Goal: Task Accomplishment & Management: Manage account settings

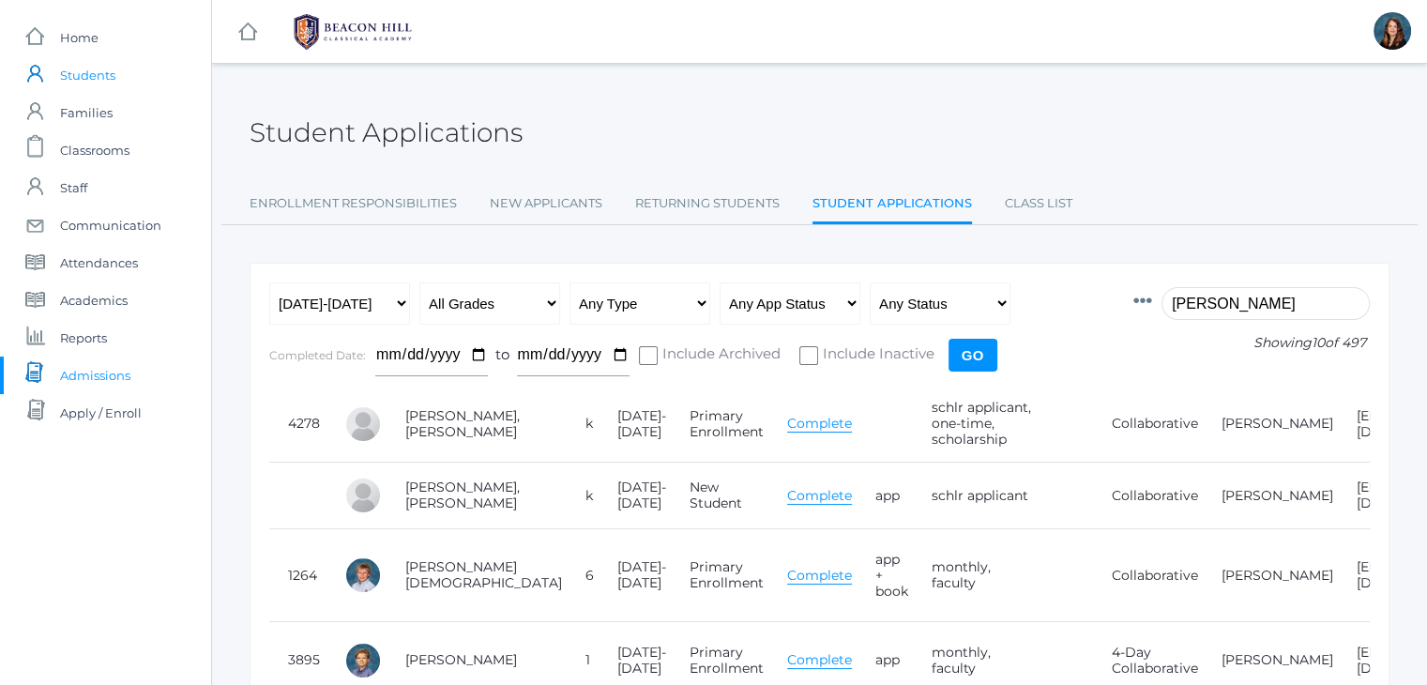
click at [109, 76] on span "Students" at bounding box center [87, 75] width 55 height 38
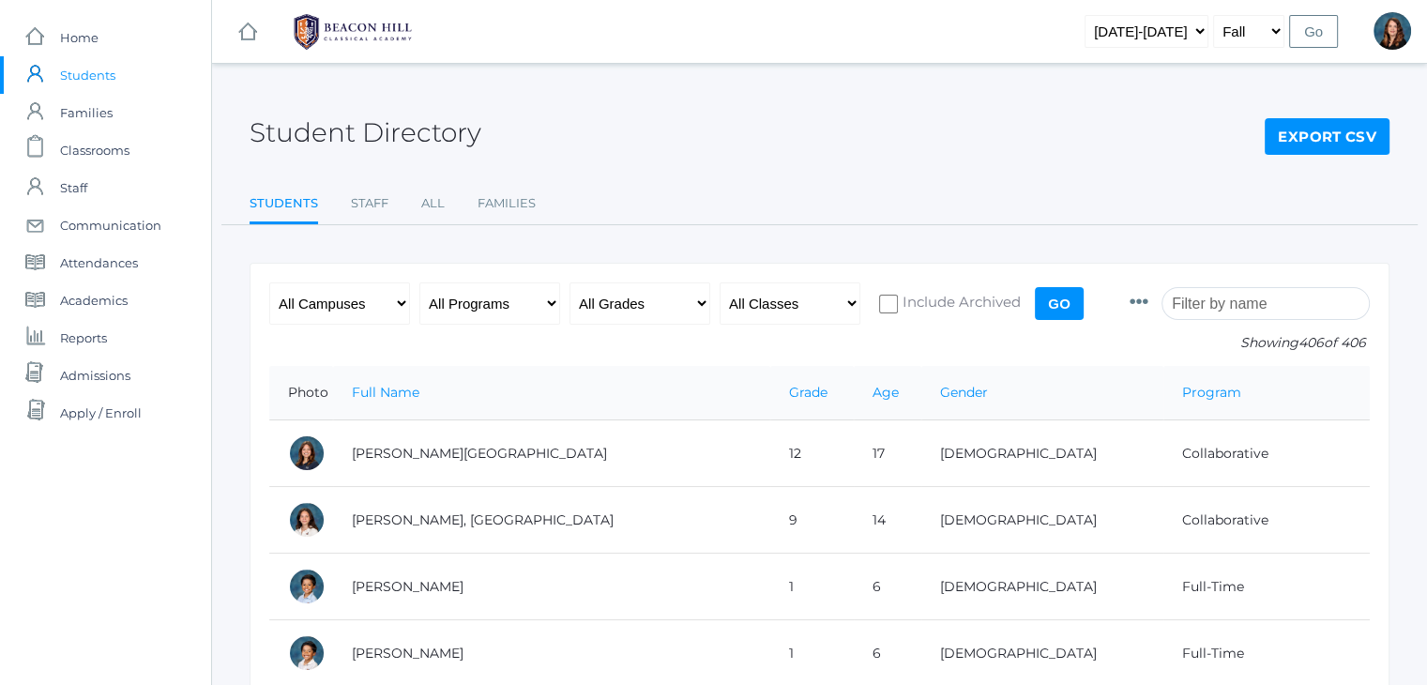
click at [1243, 294] on input "search" at bounding box center [1265, 303] width 208 height 33
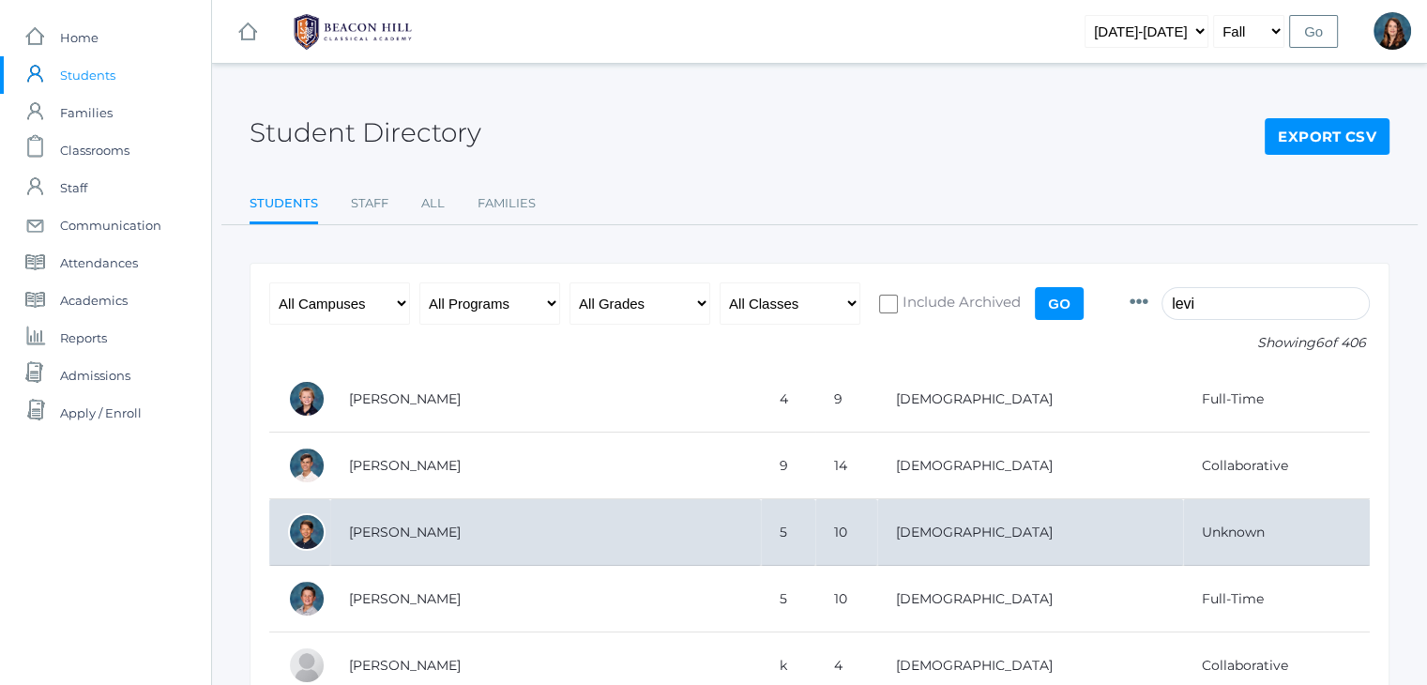
type input "levi"
click at [422, 532] on td "[PERSON_NAME]" at bounding box center [545, 532] width 431 height 67
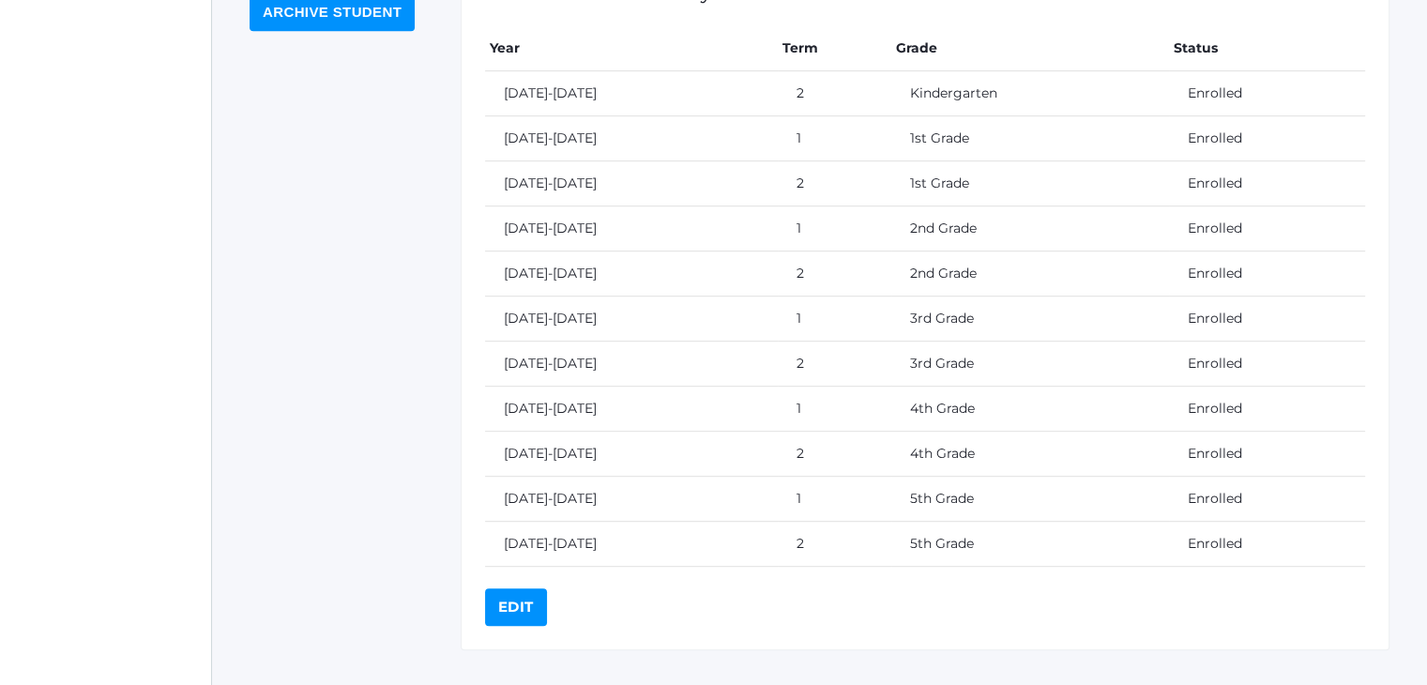
scroll to position [912, 0]
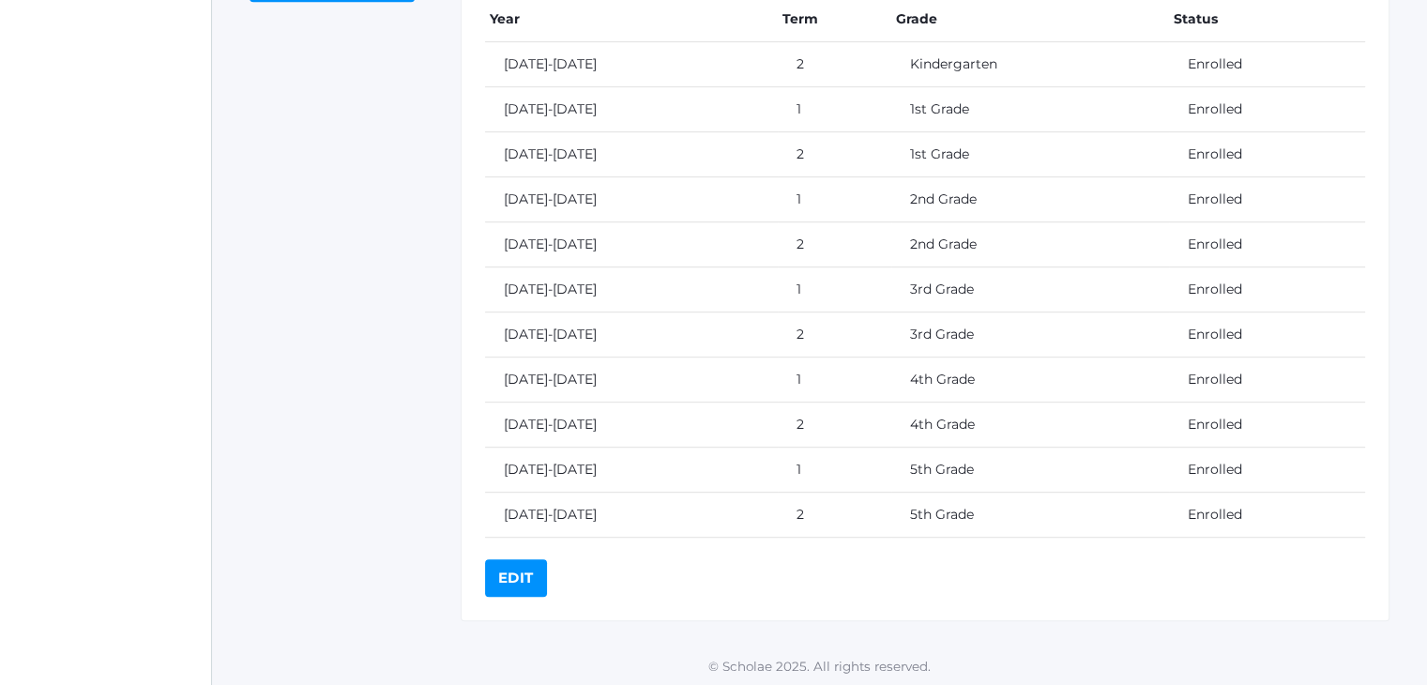
click at [504, 579] on link "Edit" at bounding box center [516, 578] width 62 height 38
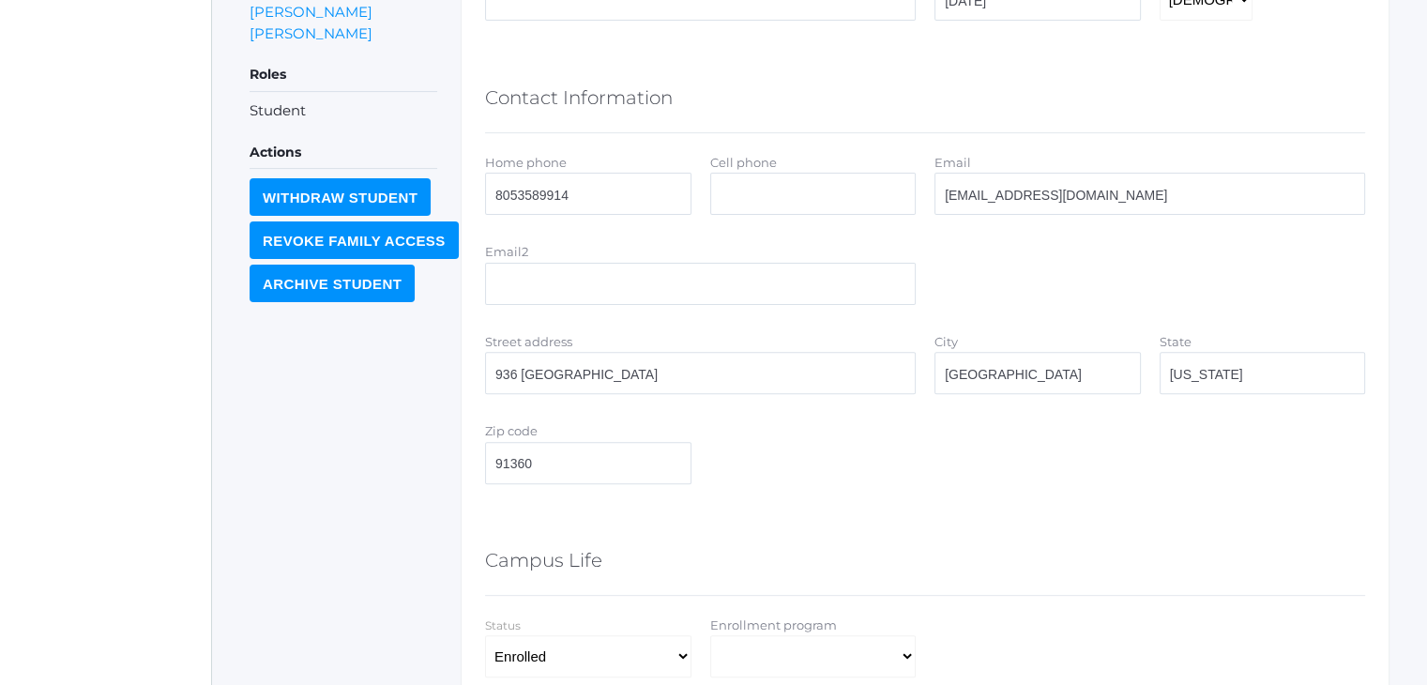
scroll to position [849, 0]
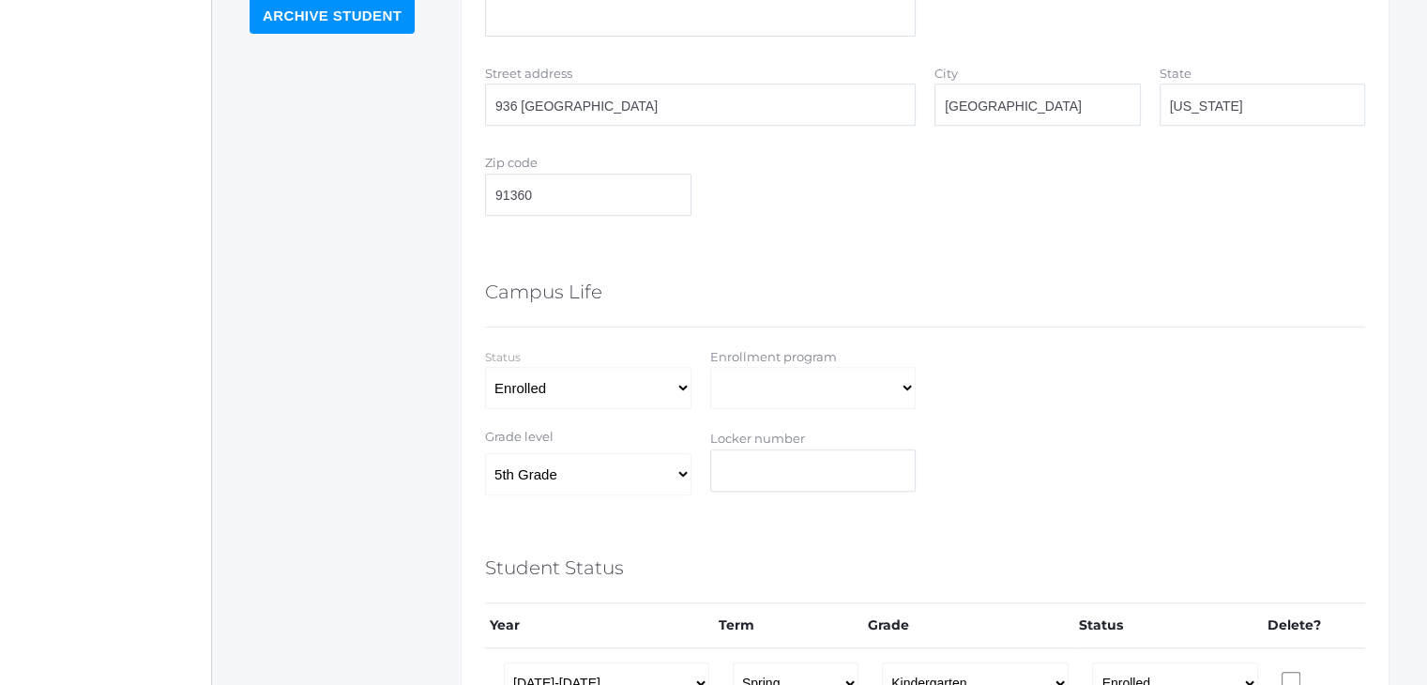
click at [893, 410] on form "General Information First name Levi Middle name Jamison Last name Dailey-Langin…" at bounding box center [925, 509] width 880 height 1991
click at [894, 391] on select "Full-Time 4-Day Collaborative Collaborative Affiliate" at bounding box center [813, 388] width 206 height 42
select select "Full-Time"
click at [710, 367] on select "Full-Time 4-Day Collaborative Collaborative Affiliate" at bounding box center [813, 388] width 206 height 42
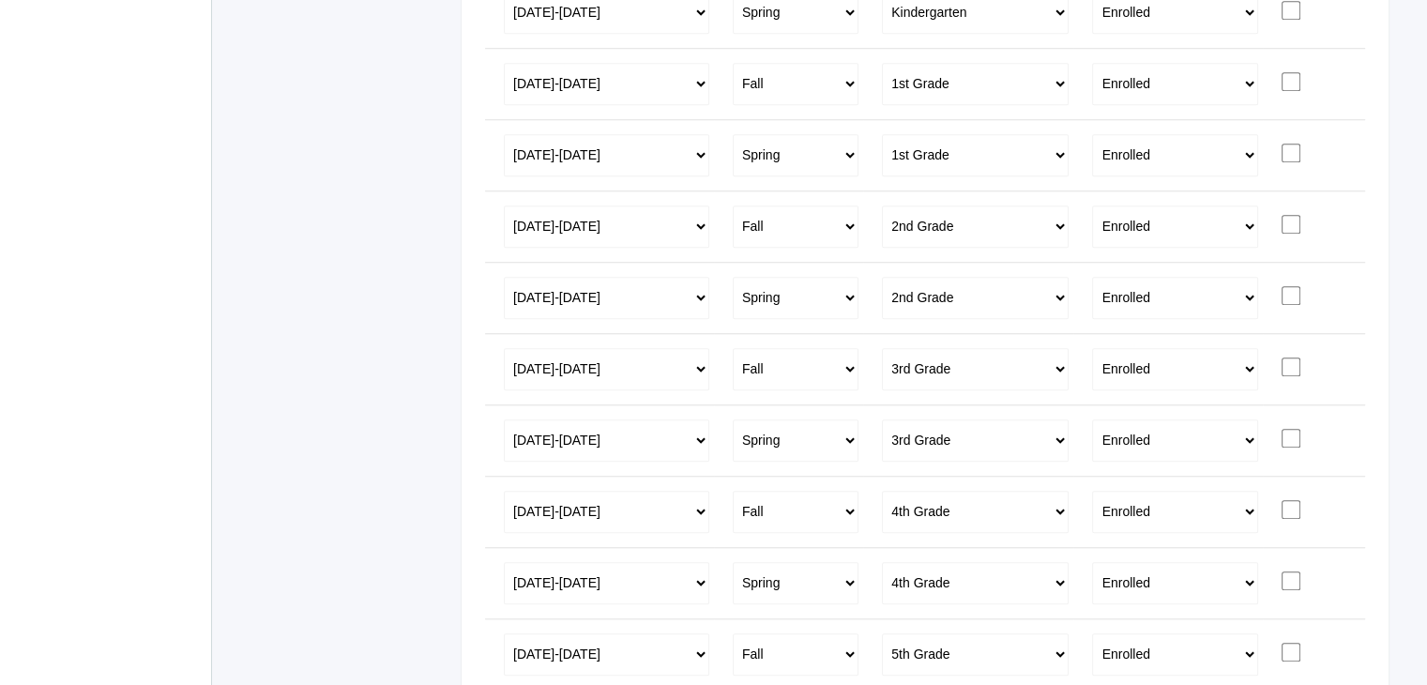
scroll to position [1758, 0]
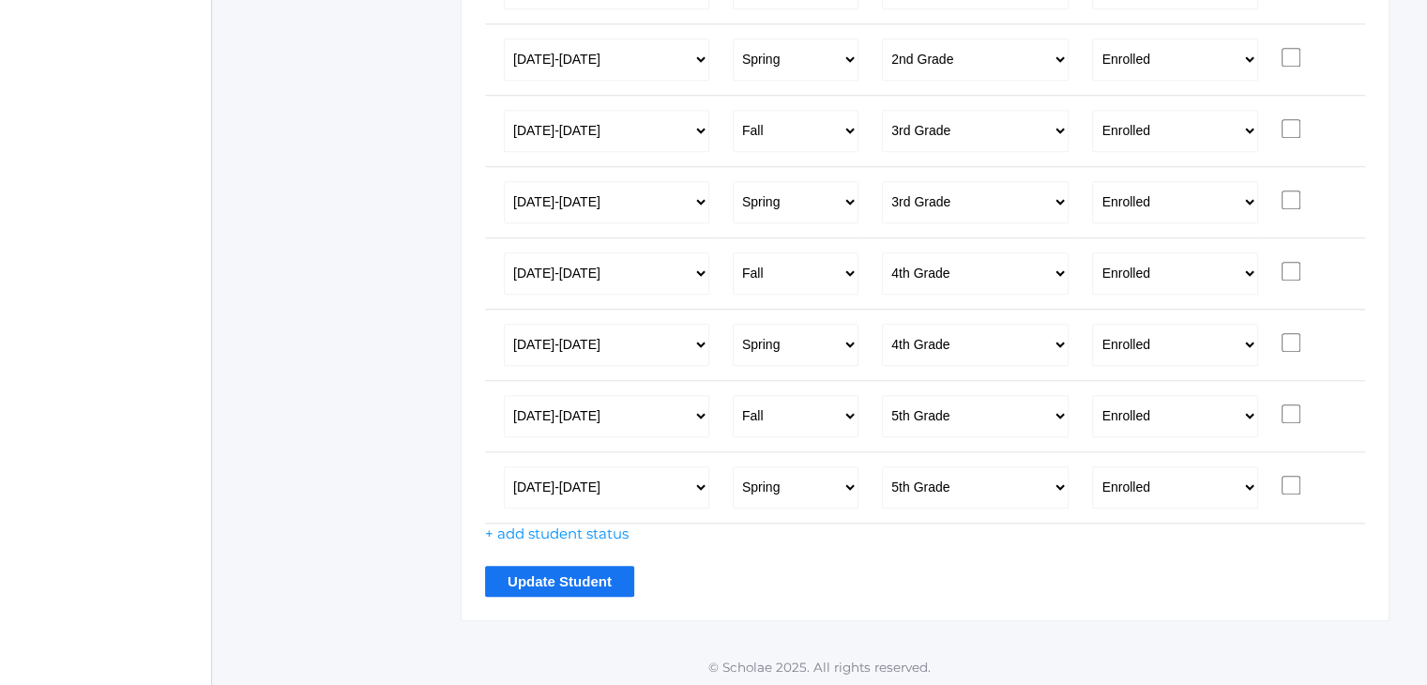
click at [559, 566] on input "Update Student" at bounding box center [559, 581] width 149 height 31
